Goal: Information Seeking & Learning: Find specific page/section

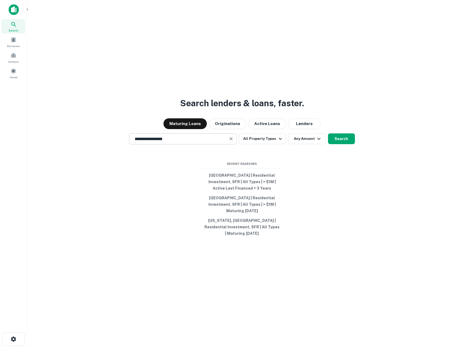
click at [179, 144] on div "**********" at bounding box center [183, 138] width 108 height 11
click at [341, 144] on button "Search" at bounding box center [341, 138] width 27 height 11
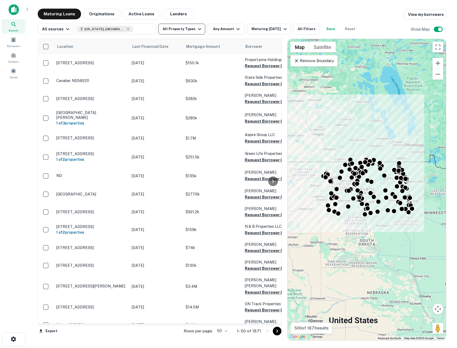
click at [196, 29] on icon "button" at bounding box center [199, 29] width 6 height 6
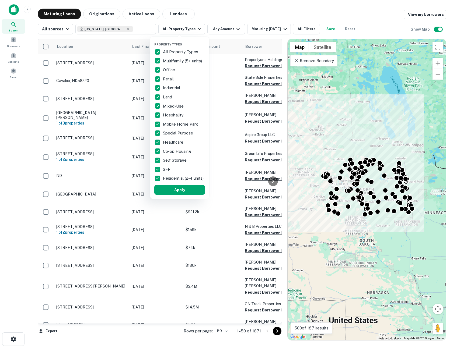
click at [170, 50] on p "All Property Types" at bounding box center [181, 52] width 36 height 6
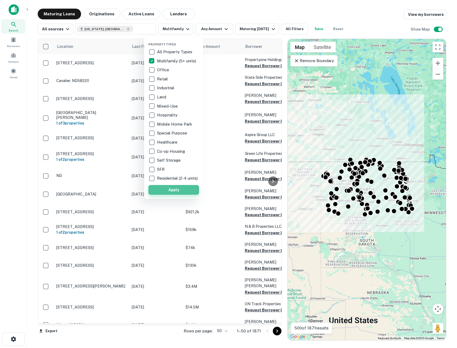
click at [168, 195] on button "Apply" at bounding box center [173, 190] width 51 height 10
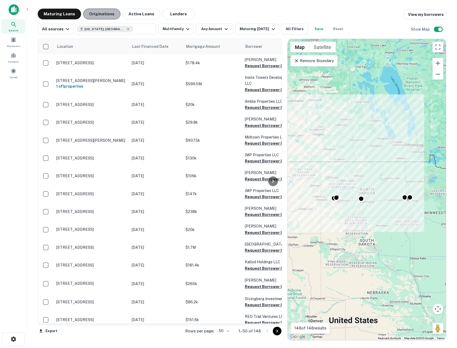
click at [107, 16] on button "Originations" at bounding box center [101, 14] width 37 height 11
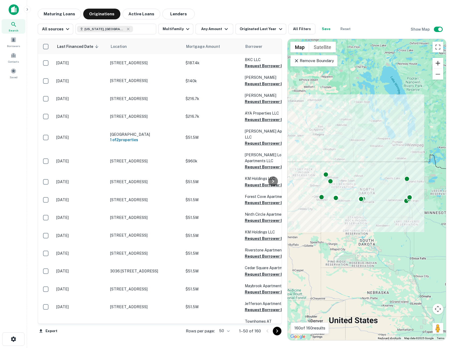
click at [437, 62] on button "Zoom in" at bounding box center [437, 63] width 11 height 11
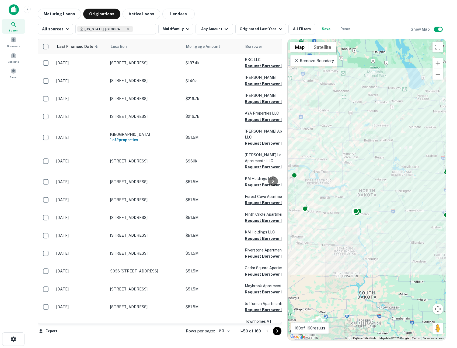
click at [438, 75] on button "Zoom out" at bounding box center [437, 74] width 11 height 11
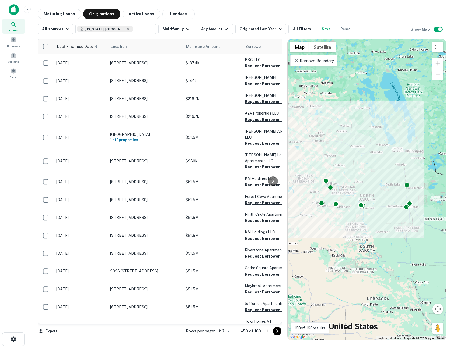
drag, startPoint x: 424, startPoint y: 158, endPoint x: 424, endPoint y: 163, distance: 4.6
click at [424, 163] on div "To activate drag with keyboard, press Alt + Enter. Once in keyboard drag state,…" at bounding box center [366, 189] width 158 height 301
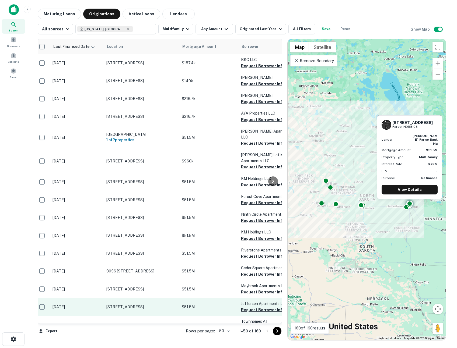
scroll to position [0, 3]
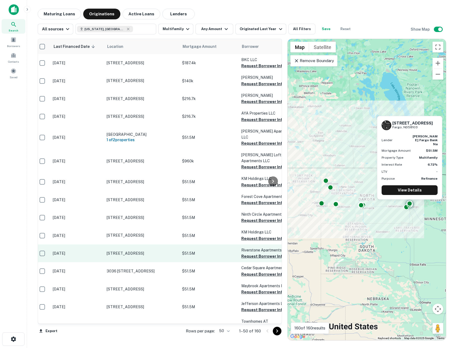
click at [194, 251] on p "$51.5M" at bounding box center [209, 254] width 54 height 6
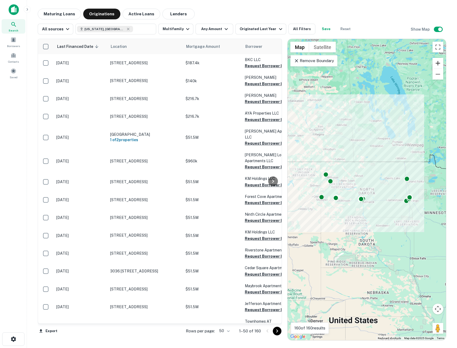
click at [442, 62] on button "Zoom in" at bounding box center [437, 63] width 11 height 11
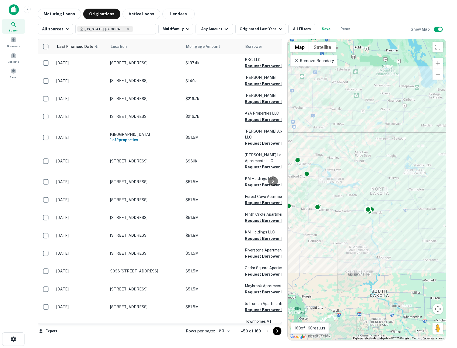
drag, startPoint x: 379, startPoint y: 113, endPoint x: 385, endPoint y: 108, distance: 7.6
click at [385, 108] on div "To activate drag with keyboard, press Alt + Enter. Once in keyboard drag state,…" at bounding box center [366, 189] width 158 height 301
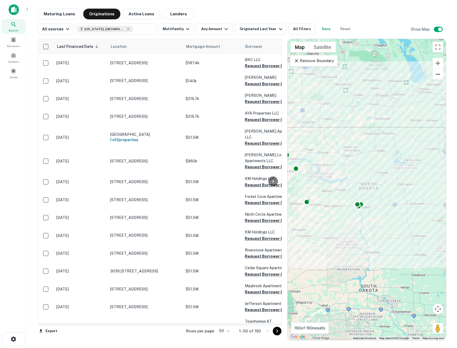
click at [435, 75] on button "Zoom out" at bounding box center [437, 74] width 11 height 11
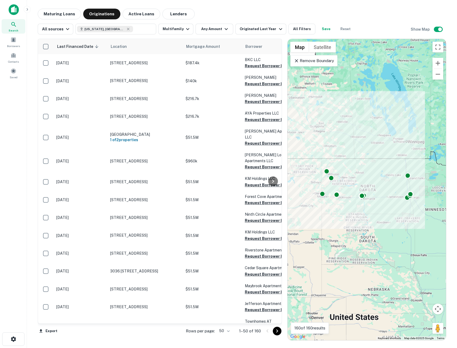
click at [176, 37] on div "Last Financed Date sorted descending Location Mortgage Amount Borrower Lender P…" at bounding box center [242, 187] width 408 height 306
click at [175, 30] on button "Multifamily" at bounding box center [175, 29] width 35 height 11
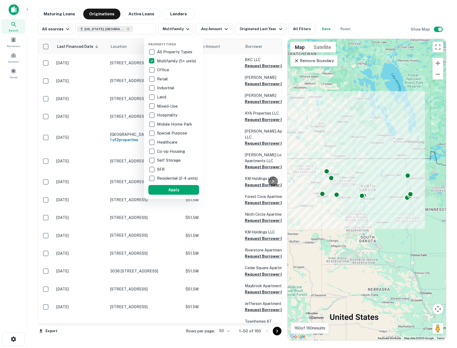
click at [158, 52] on p "All Property Types" at bounding box center [175, 52] width 36 height 6
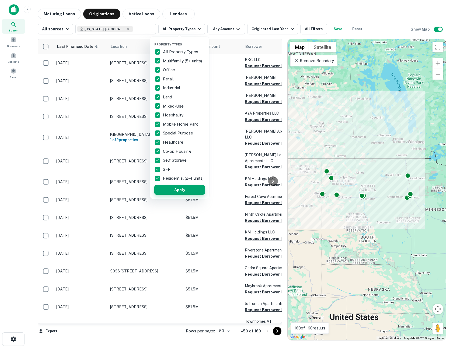
click at [190, 192] on button "Apply" at bounding box center [179, 190] width 51 height 10
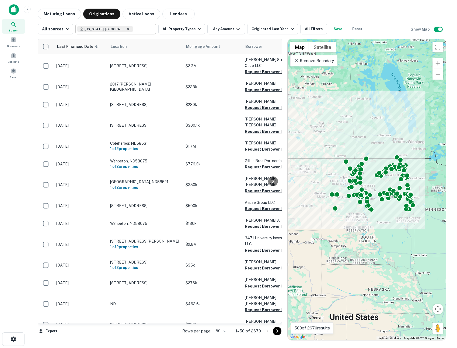
click at [127, 29] on icon at bounding box center [128, 29] width 2 height 2
type input "**********"
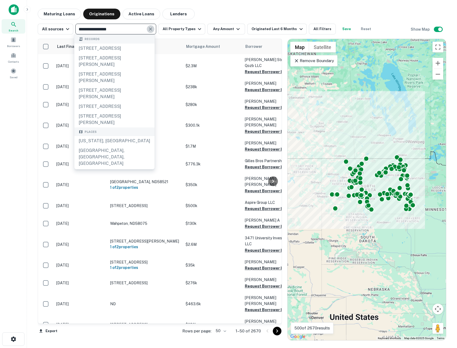
click at [151, 29] on icon "Clear" at bounding box center [150, 28] width 5 height 5
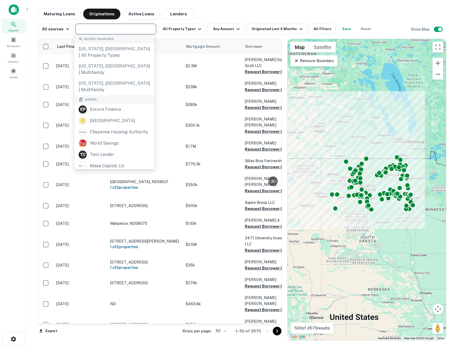
click at [137, 29] on input "text" at bounding box center [115, 29] width 77 height 8
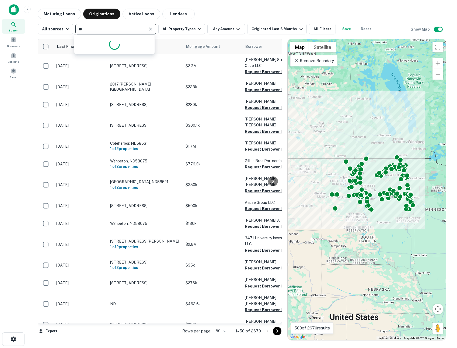
type input "*"
type input "**********"
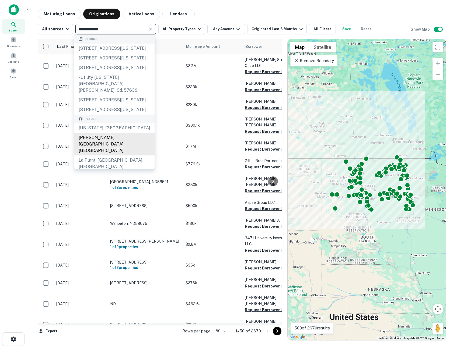
click at [100, 156] on div "Parker, SD, USA" at bounding box center [114, 144] width 80 height 23
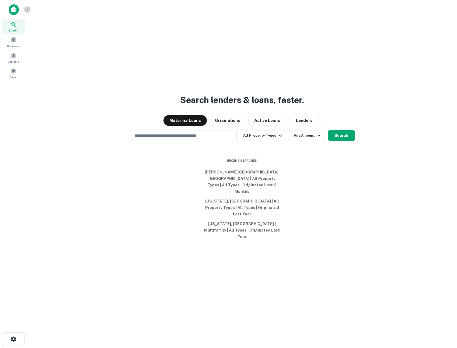
click at [26, 9] on icon "button" at bounding box center [27, 9] width 4 height 4
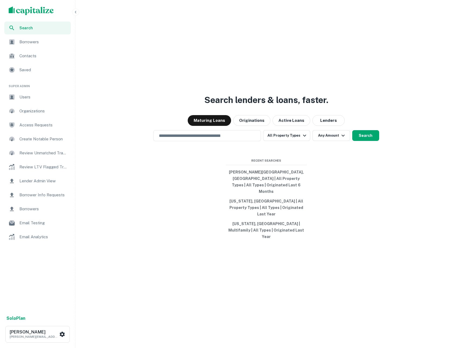
click at [33, 99] on span "Users" at bounding box center [43, 97] width 48 height 6
